Goal: Information Seeking & Learning: Learn about a topic

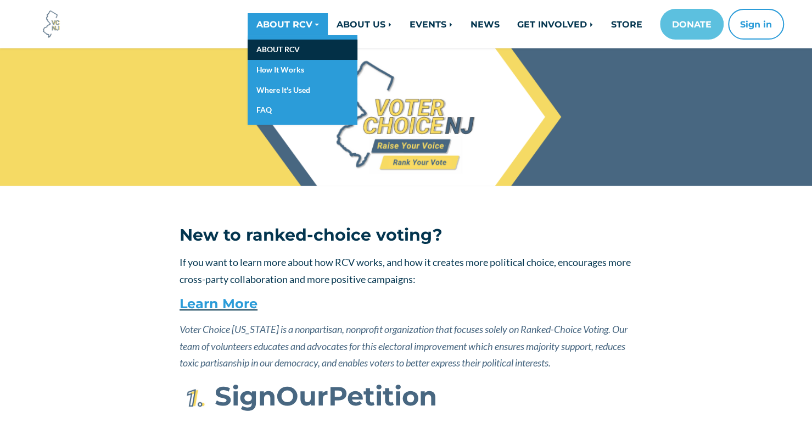
click at [276, 51] on link "ABOUT RCV" at bounding box center [303, 50] width 110 height 20
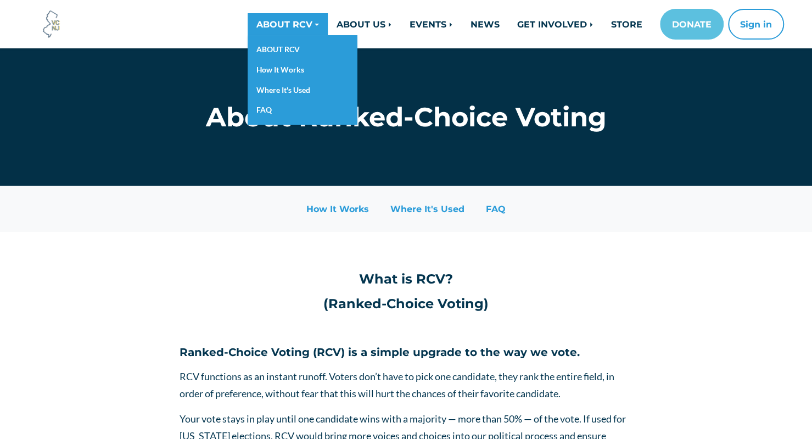
click at [273, 21] on link "ABOUT RCV" at bounding box center [288, 24] width 80 height 22
